Goal: Find specific page/section: Find specific page/section

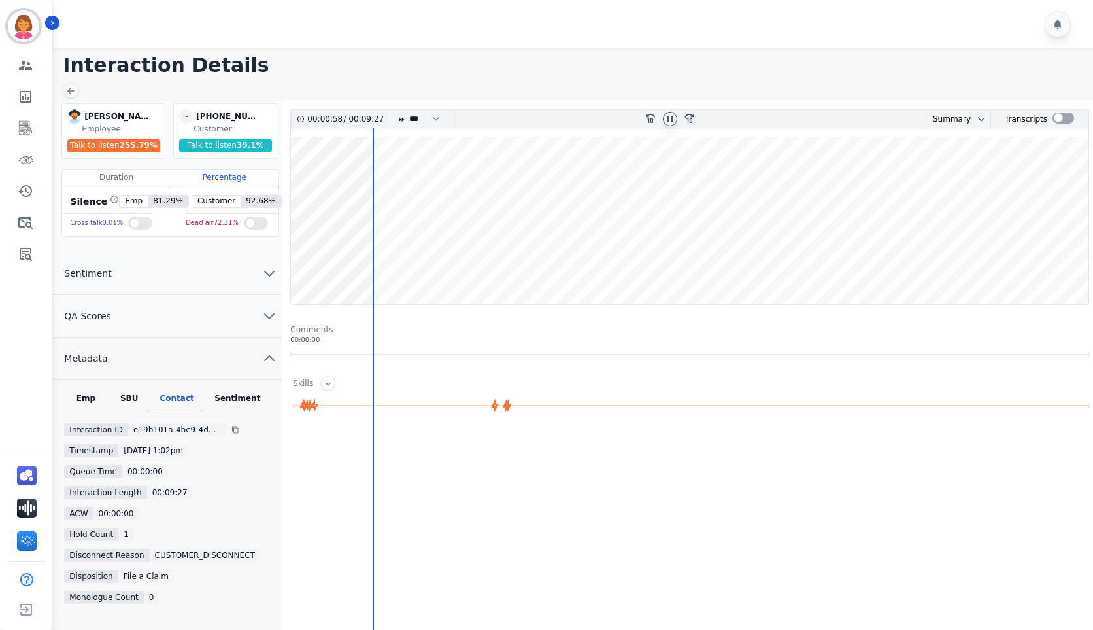
click at [675, 122] on div at bounding box center [670, 119] width 14 height 14
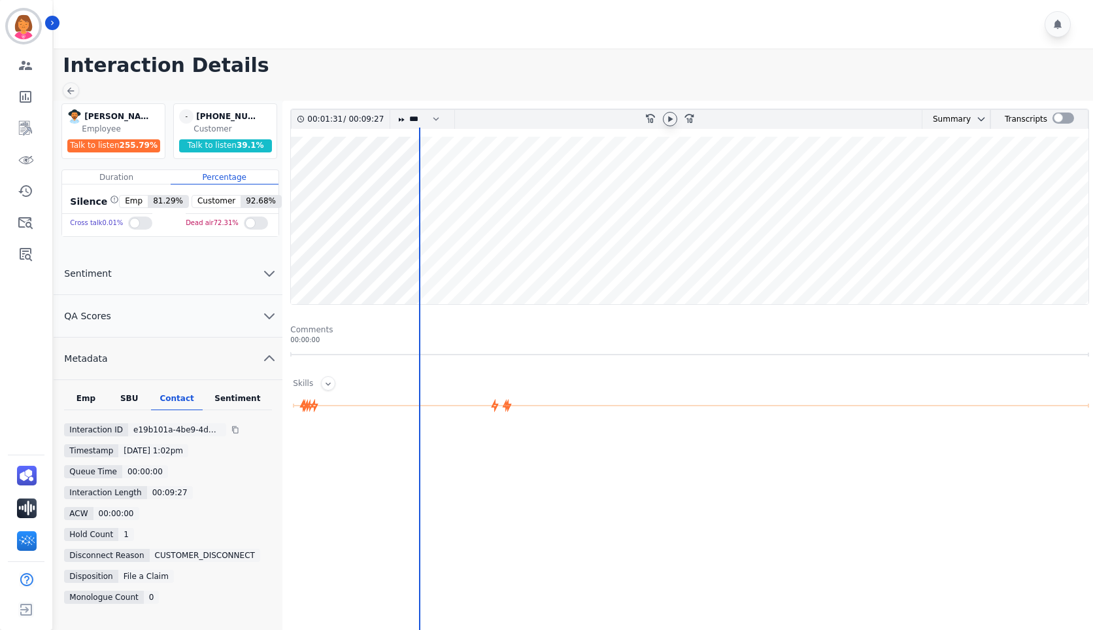
click at [670, 117] on icon at bounding box center [670, 119] width 10 height 10
click at [347, 265] on wave at bounding box center [690, 220] width 798 height 167
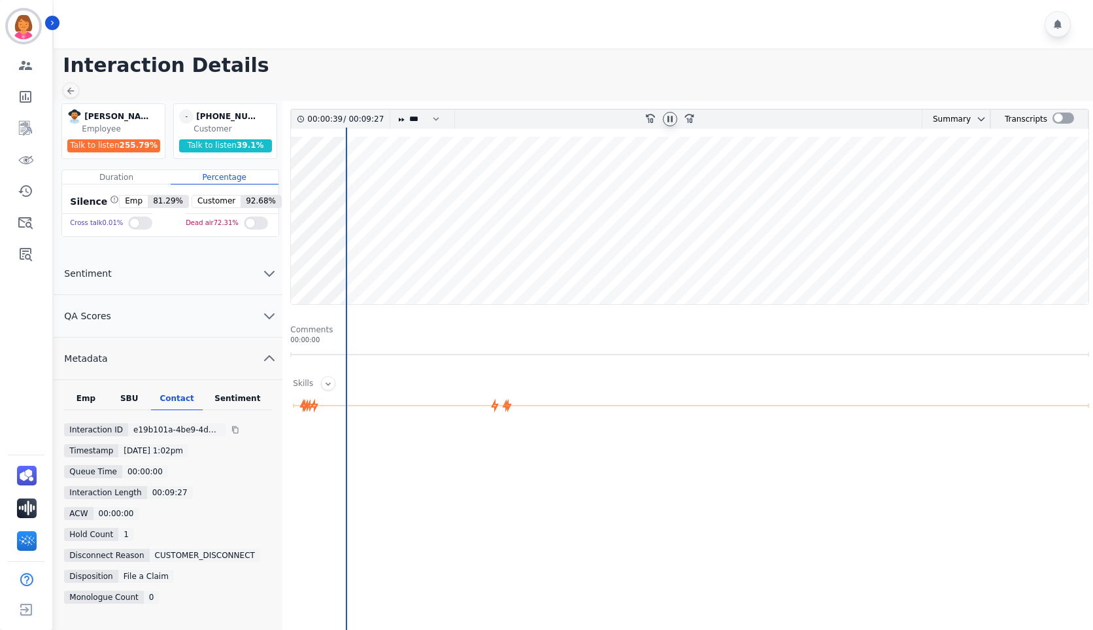
click at [673, 121] on icon at bounding box center [670, 119] width 10 height 10
click at [322, 263] on wave at bounding box center [690, 220] width 798 height 167
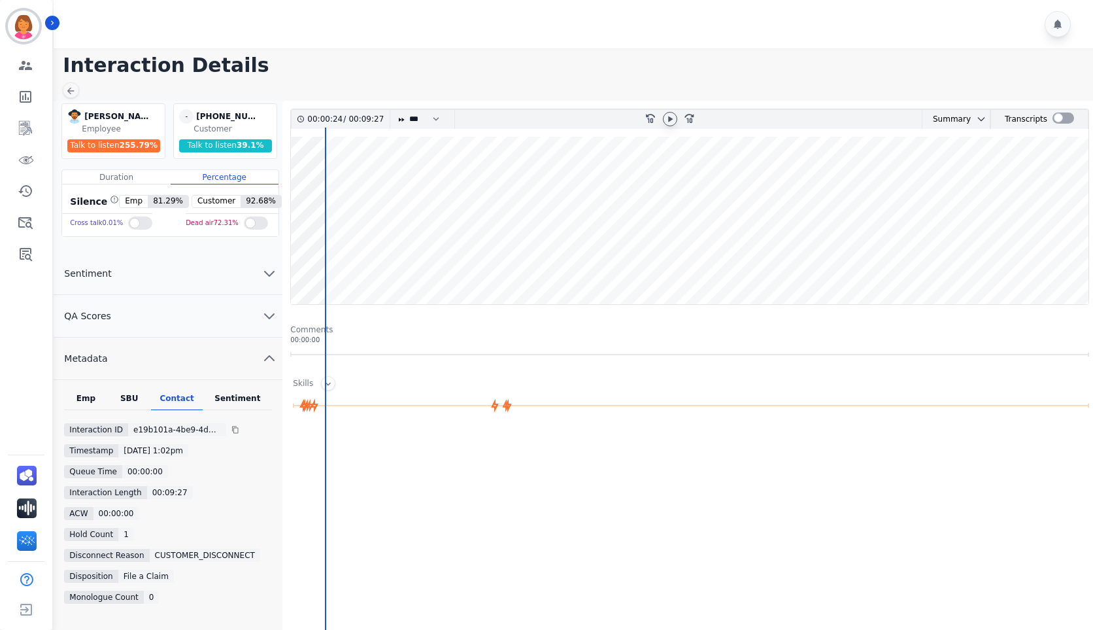
click at [346, 263] on wave at bounding box center [690, 220] width 798 height 167
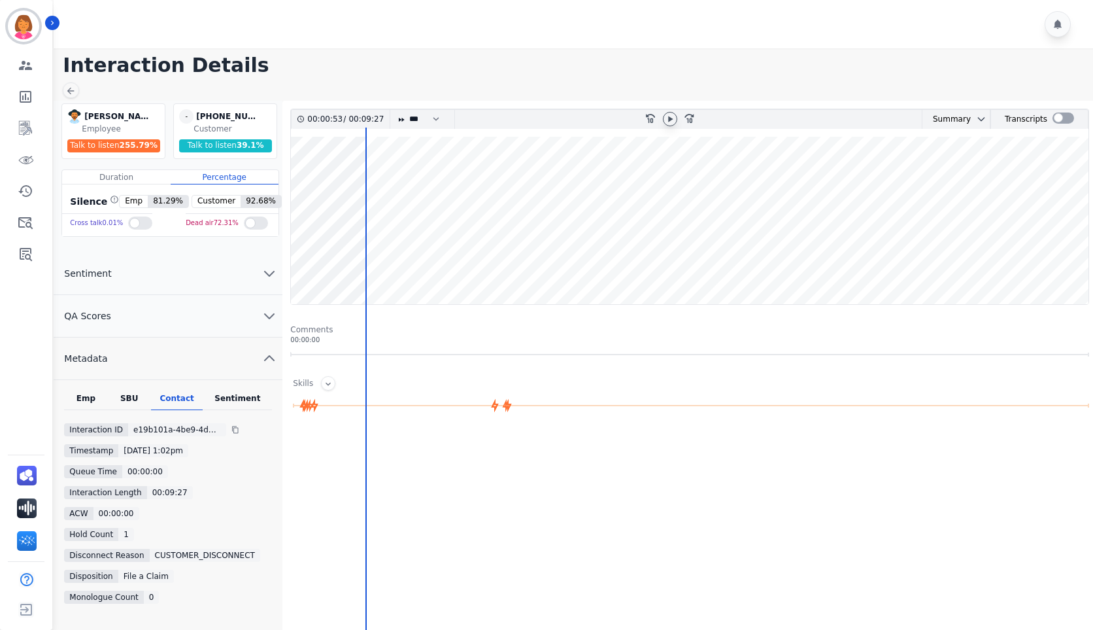
click at [415, 170] on wave at bounding box center [690, 220] width 798 height 167
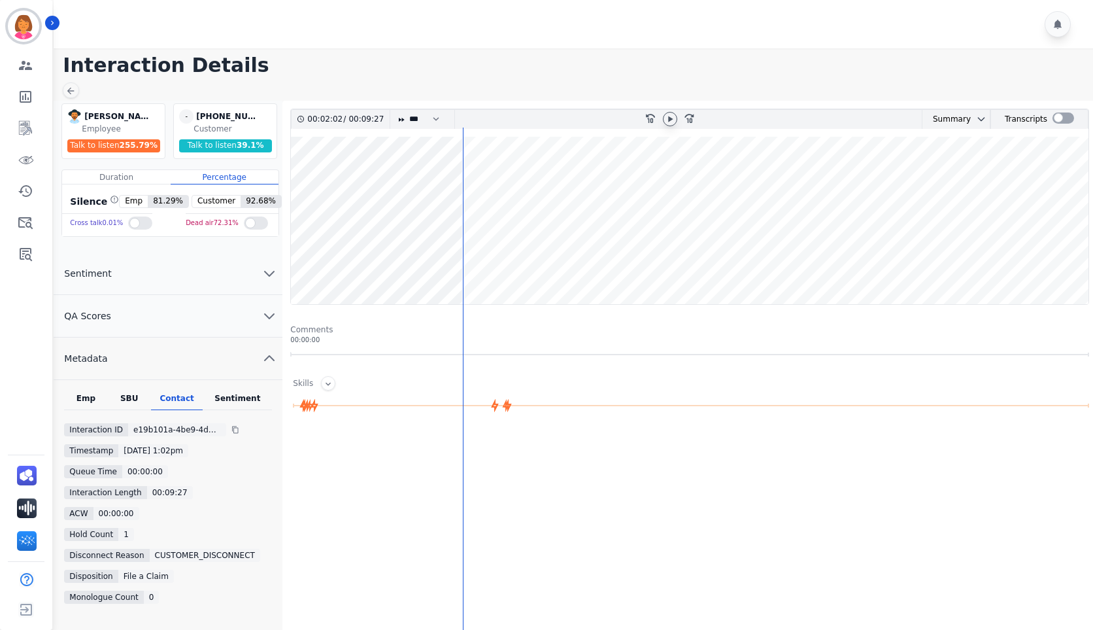
click at [676, 117] on div at bounding box center [670, 119] width 14 height 14
click at [709, 71] on h1 "Interaction Details" at bounding box center [578, 66] width 1030 height 24
click at [665, 122] on icon at bounding box center [670, 119] width 10 height 10
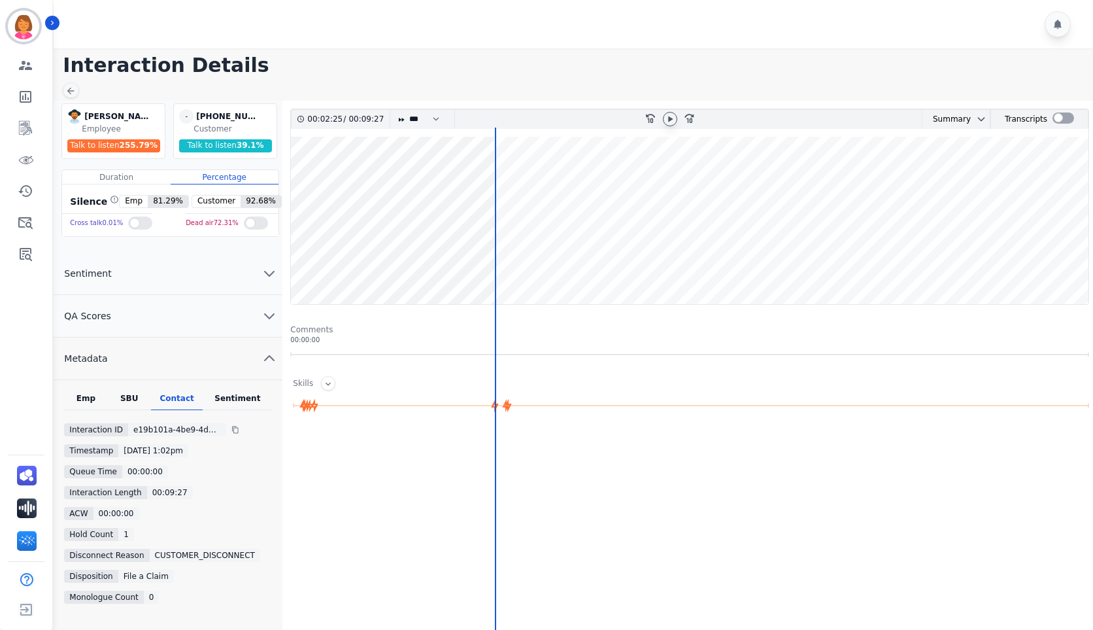
click at [483, 262] on wave at bounding box center [690, 220] width 798 height 167
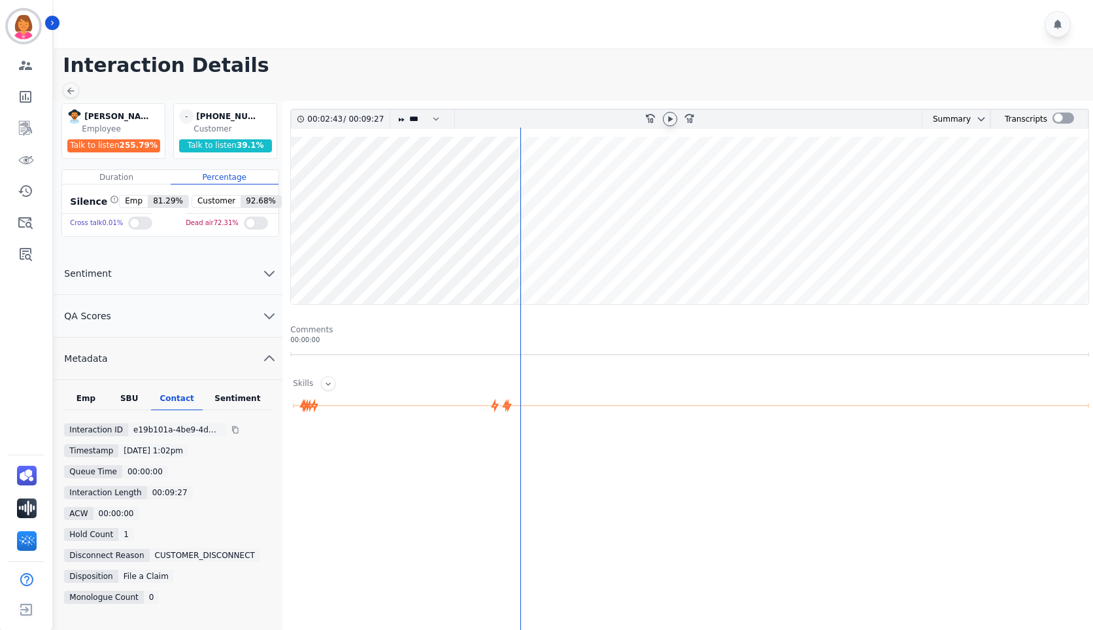
click at [407, 262] on wave at bounding box center [690, 220] width 798 height 167
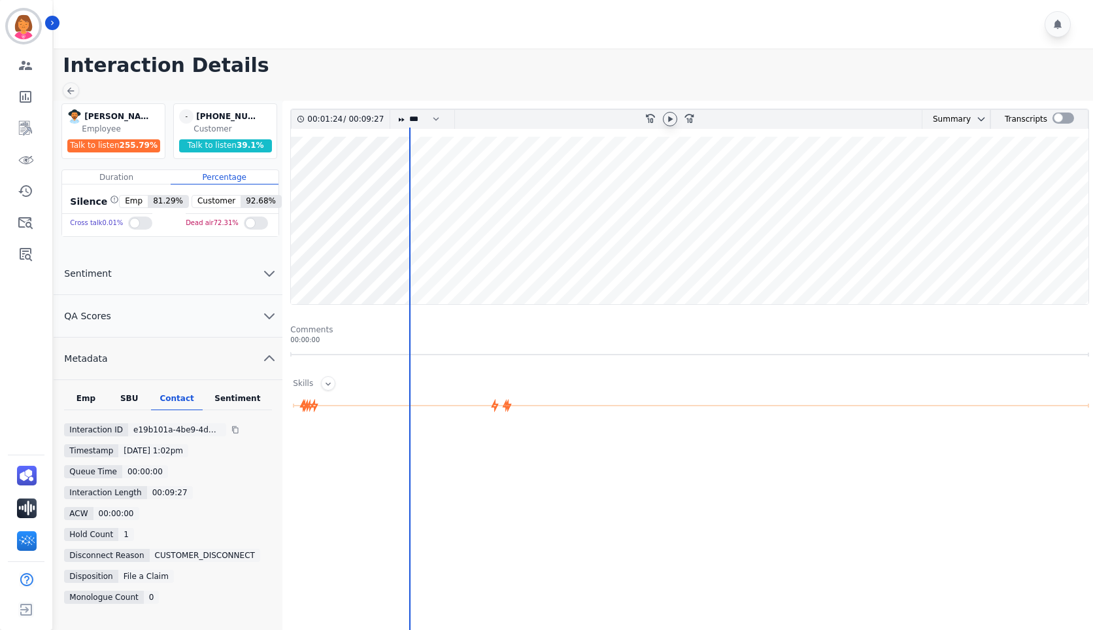
click at [446, 262] on wave at bounding box center [690, 220] width 798 height 167
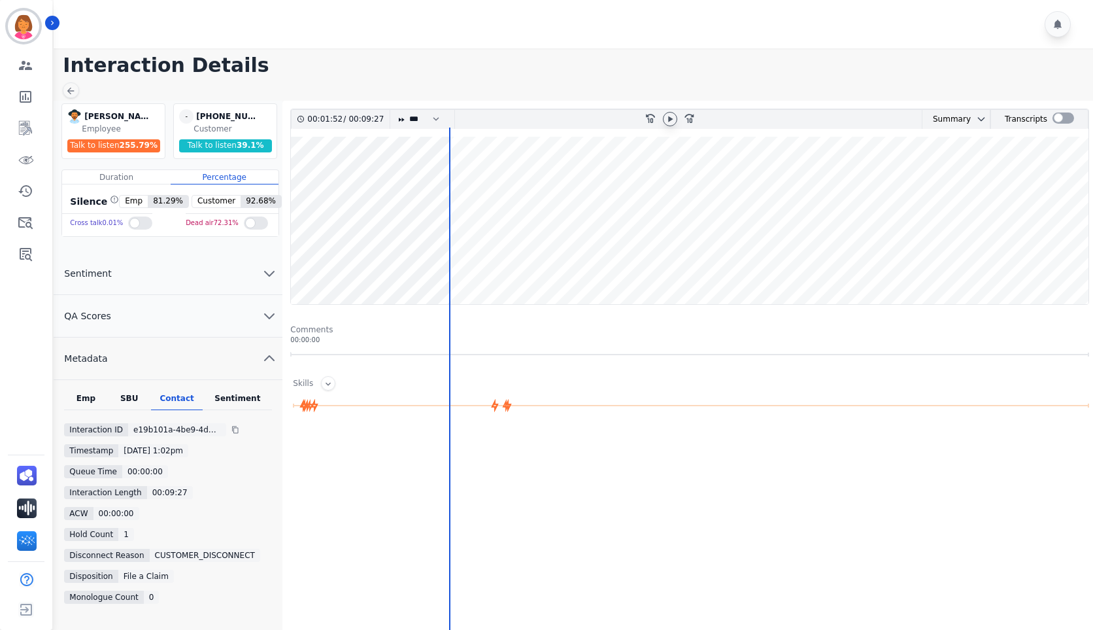
click at [460, 182] on wave at bounding box center [690, 220] width 798 height 167
click at [671, 111] on div at bounding box center [670, 119] width 20 height 19
click at [670, 118] on icon at bounding box center [670, 119] width 5 height 6
